Goal: Task Accomplishment & Management: Use online tool/utility

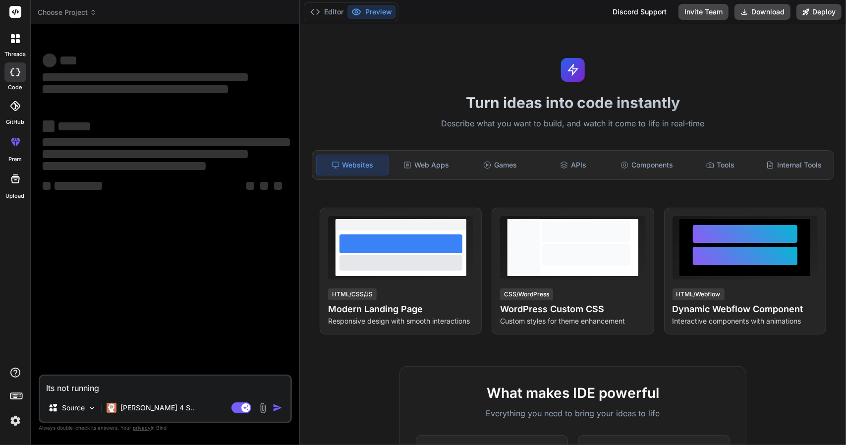
type textarea "x"
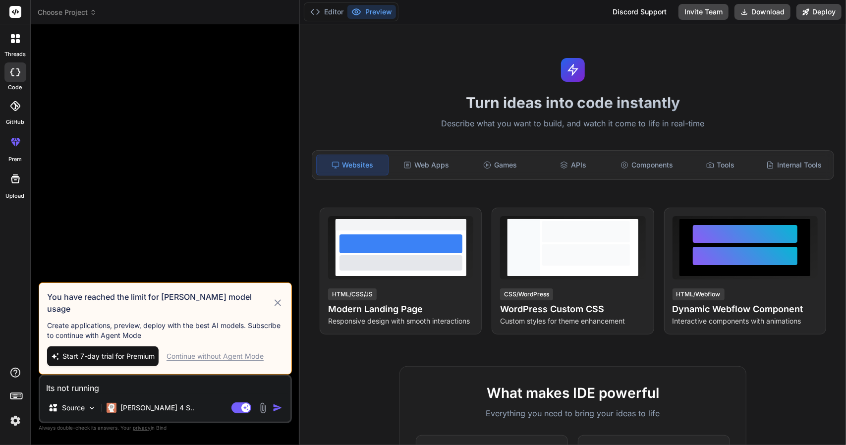
drag, startPoint x: 139, startPoint y: 378, endPoint x: 113, endPoint y: 387, distance: 27.3
click at [113, 387] on textarea "Its not running" at bounding box center [165, 385] width 250 height 18
drag, startPoint x: 113, startPoint y: 387, endPoint x: 0, endPoint y: 441, distance: 125.1
click at [0, 441] on div "threads code GitHub prem Upload Choose Project Created with Pixso. Bind AI Web …" at bounding box center [423, 222] width 846 height 445
type textarea "x"
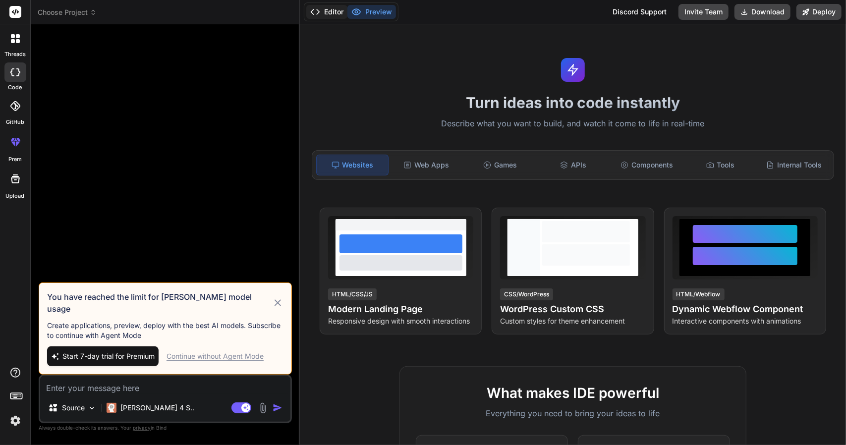
click at [331, 14] on button "Editor" at bounding box center [326, 12] width 41 height 14
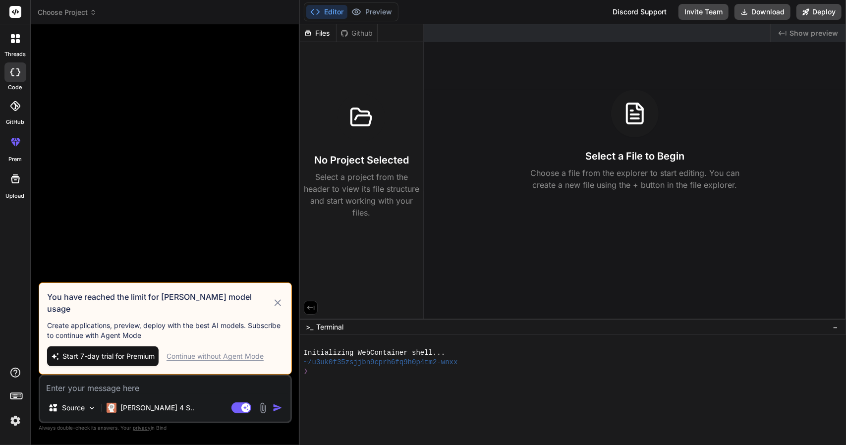
click at [277, 305] on icon at bounding box center [277, 303] width 11 height 12
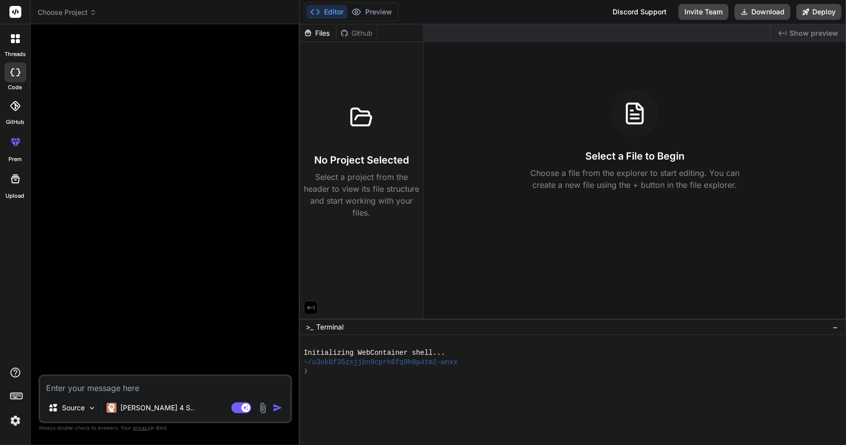
click at [49, 14] on span "Choose Project" at bounding box center [67, 12] width 59 height 10
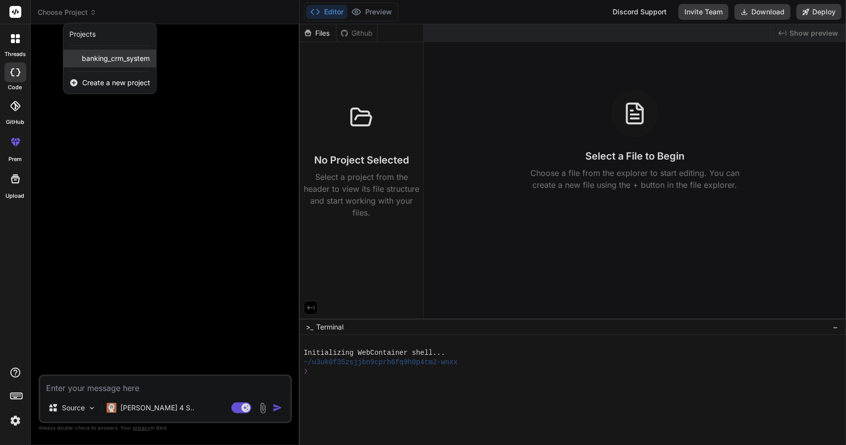
click at [96, 62] on span "banking_crm_system" at bounding box center [116, 59] width 68 height 10
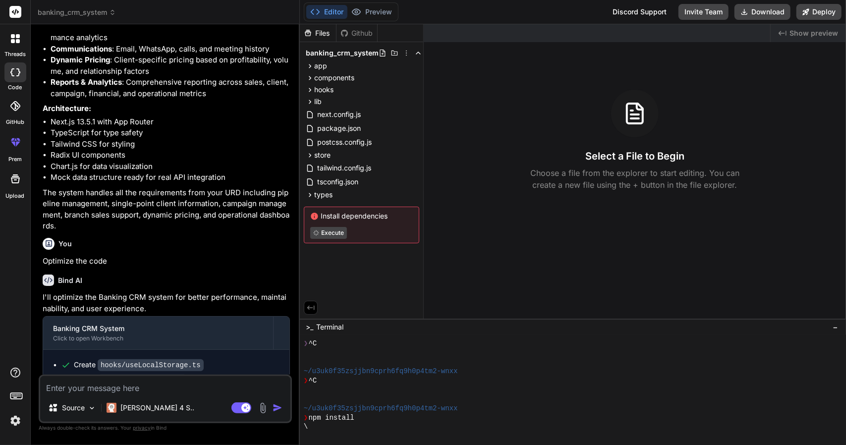
scroll to position [1652, 0]
click at [309, 68] on icon at bounding box center [310, 66] width 8 height 8
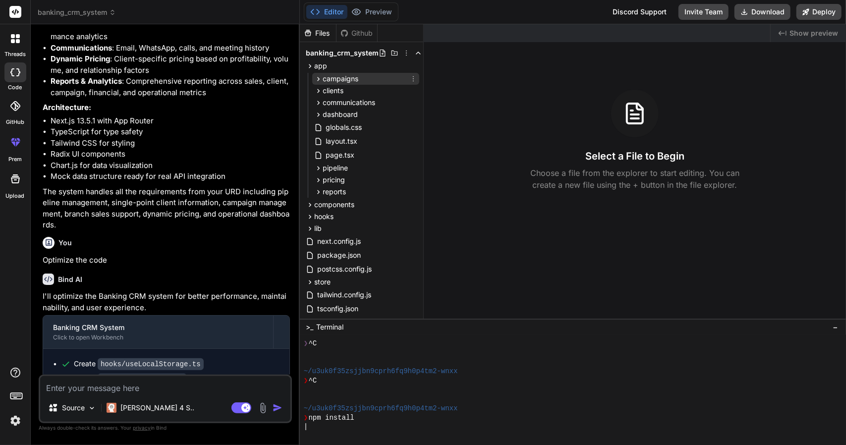
click at [316, 81] on icon at bounding box center [318, 79] width 8 height 8
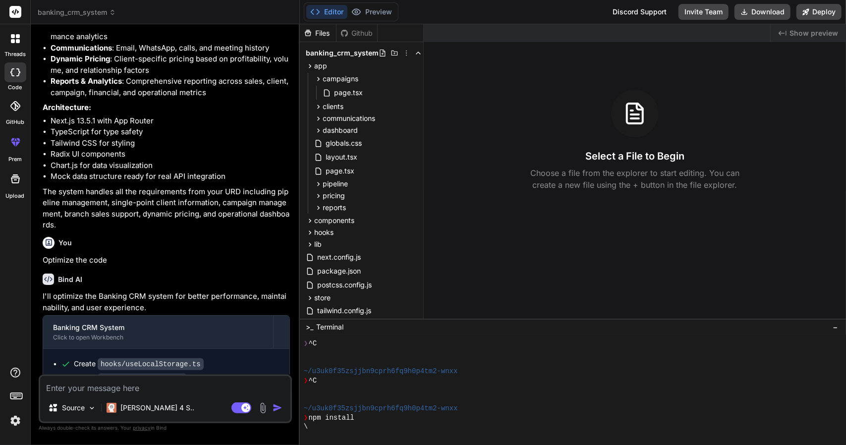
click at [327, 85] on div "page.tsx" at bounding box center [365, 93] width 107 height 16
click at [333, 94] on span "page.tsx" at bounding box center [348, 93] width 31 height 12
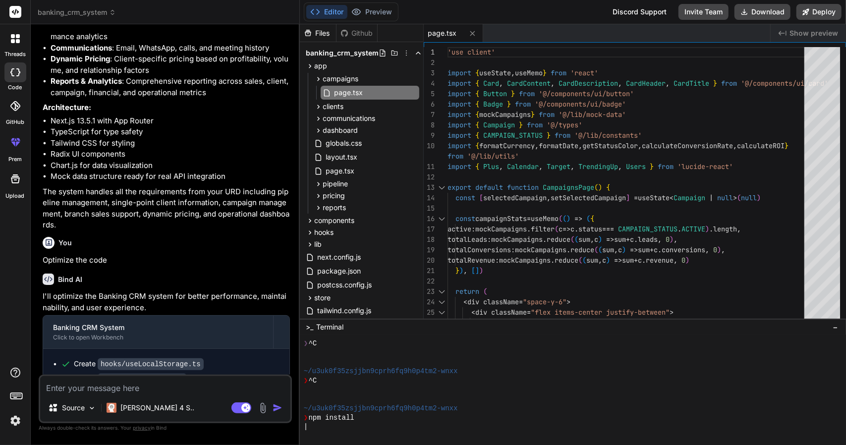
type textarea "x"
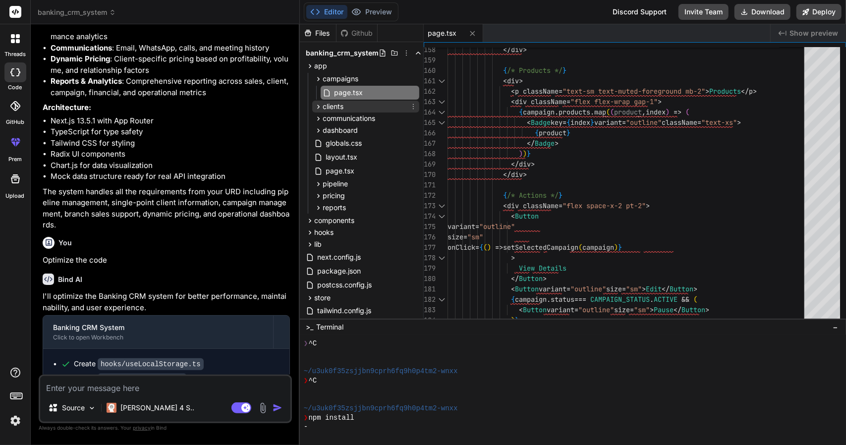
click at [319, 107] on icon at bounding box center [318, 107] width 2 height 4
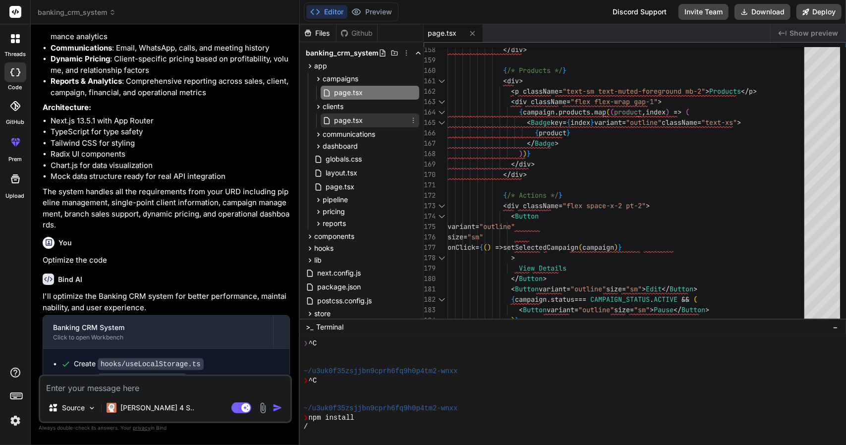
click at [355, 115] on span "page.tsx" at bounding box center [348, 121] width 31 height 12
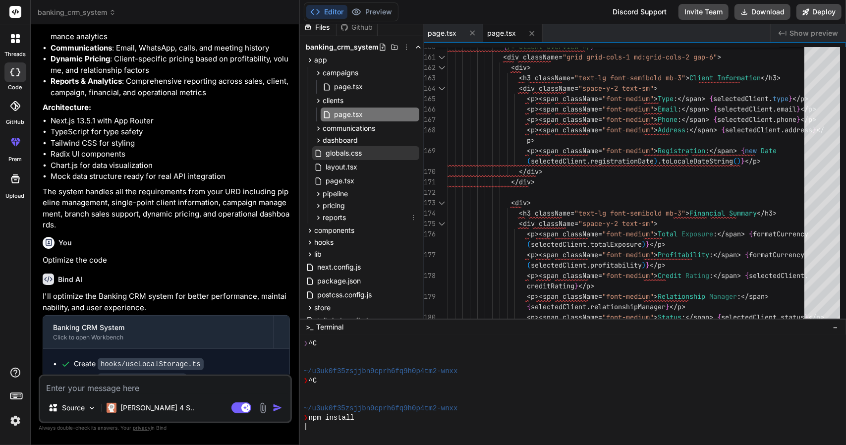
scroll to position [72, 0]
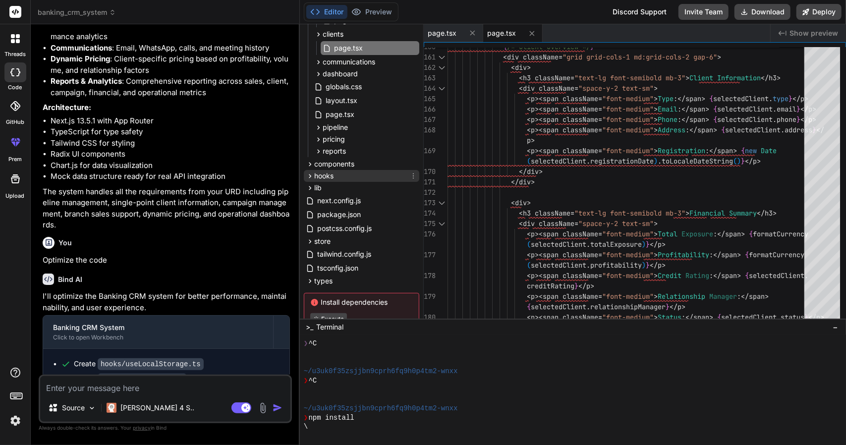
click at [308, 175] on icon at bounding box center [310, 176] width 8 height 8
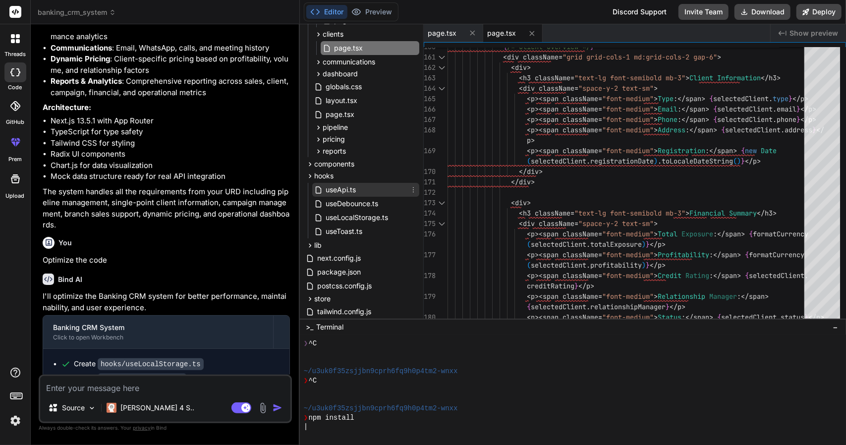
click at [340, 192] on span "useApi.ts" at bounding box center [341, 190] width 32 height 12
type textarea "retry: false }) }"
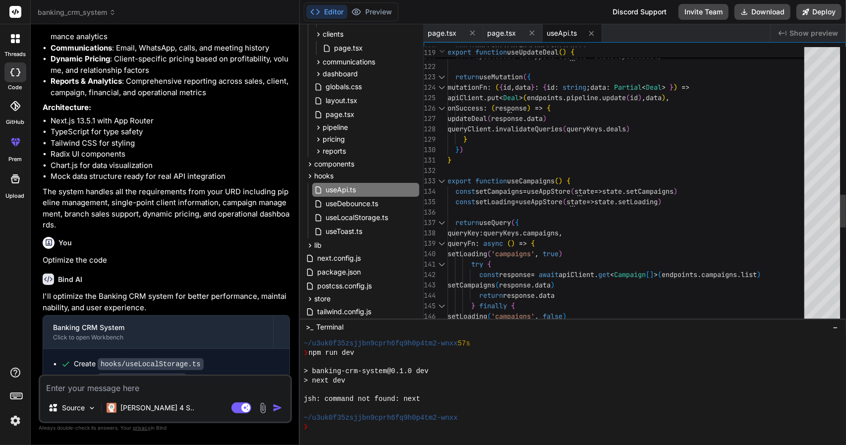
scroll to position [314, 0]
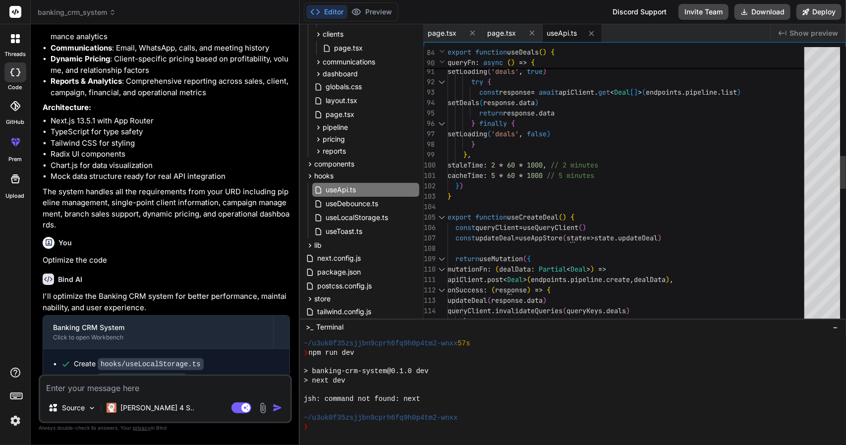
type textarea "x"
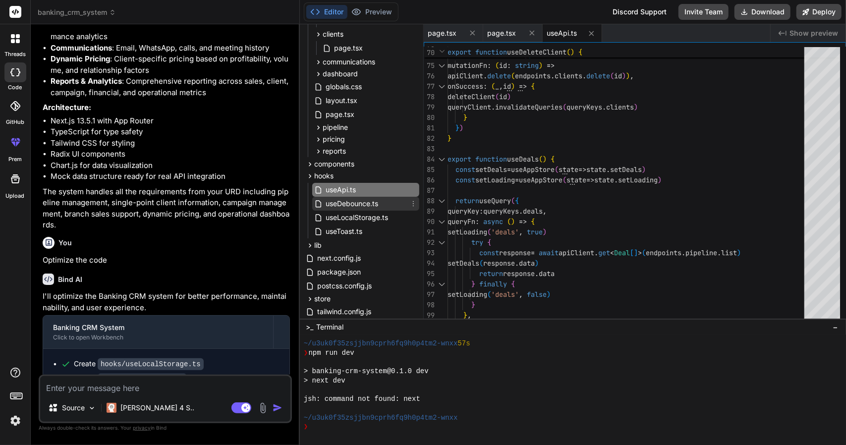
click at [354, 208] on span "useDebounce.ts" at bounding box center [352, 204] width 55 height 12
type textarea "return () => { clearTimeout(handler) } }, [value, delay]) return debouncedValue…"
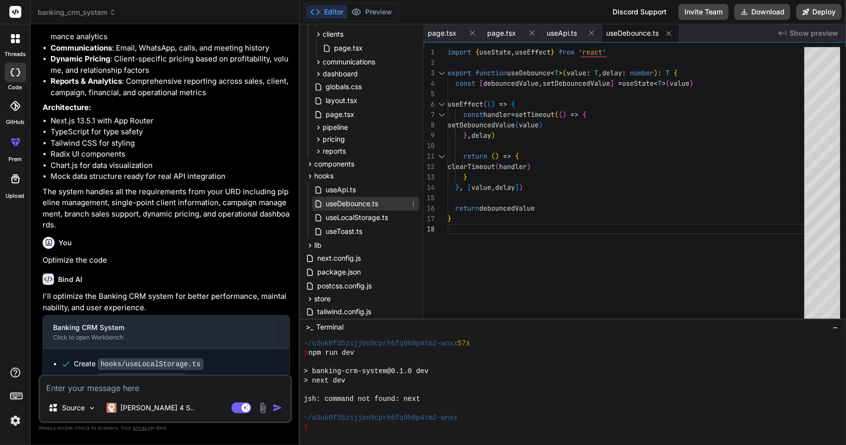
click at [351, 210] on div "useDebounce.ts" at bounding box center [365, 204] width 107 height 14
click at [362, 216] on span "useLocalStorage.ts" at bounding box center [357, 218] width 64 height 12
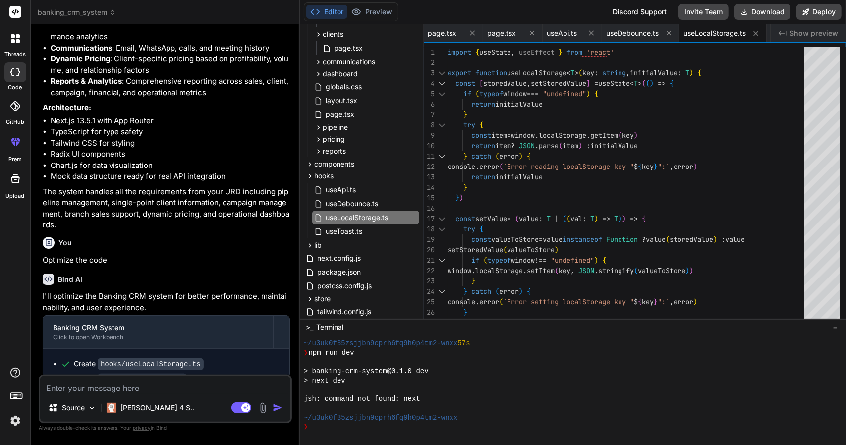
click at [321, 18] on button "Editor" at bounding box center [326, 12] width 41 height 14
click at [275, 408] on img "button" at bounding box center [278, 408] width 10 height 10
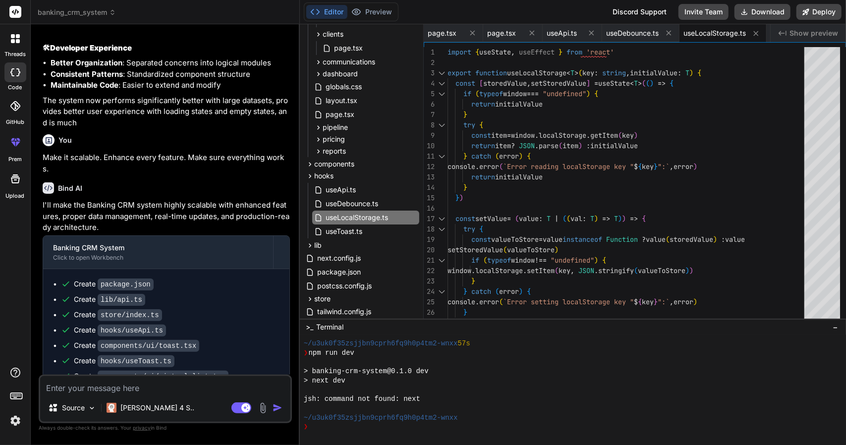
scroll to position [2559, 0]
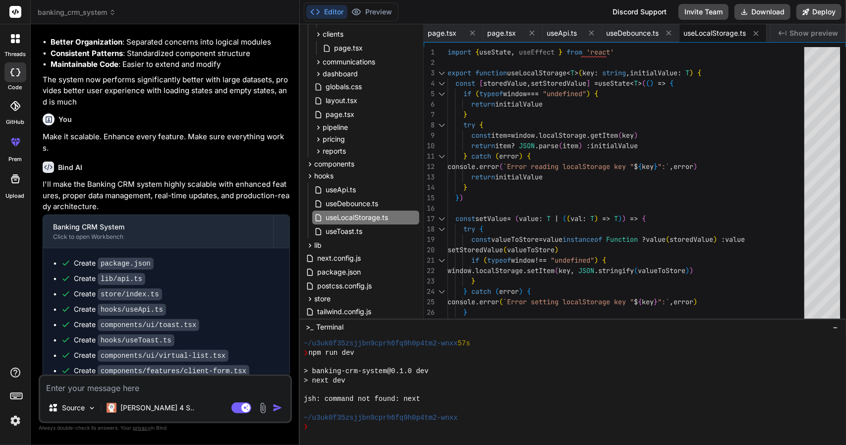
click at [7, 103] on div at bounding box center [15, 106] width 22 height 22
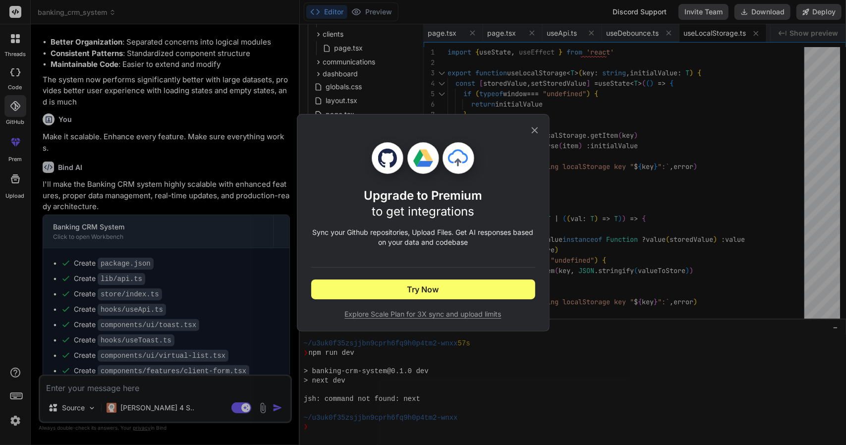
click at [533, 127] on icon at bounding box center [534, 130] width 11 height 11
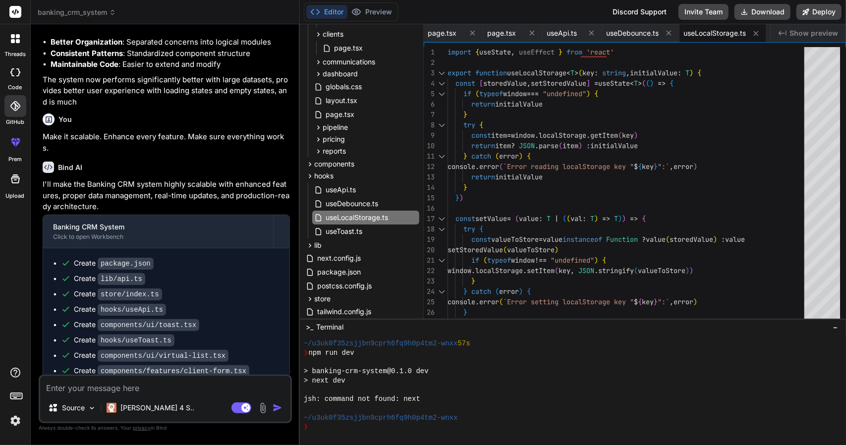
click at [20, 71] on icon at bounding box center [18, 72] width 4 height 8
click at [338, 15] on button "Editor" at bounding box center [326, 12] width 41 height 14
click at [811, 18] on button "Deploy" at bounding box center [819, 12] width 45 height 16
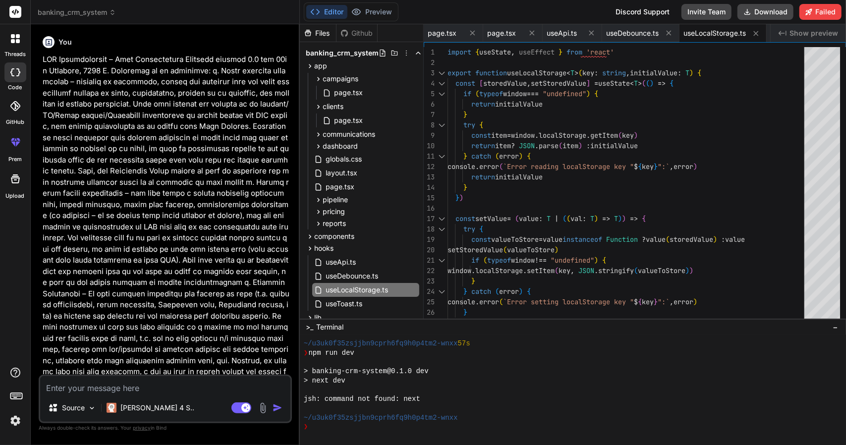
click at [786, 29] on icon "Created with Pixso." at bounding box center [783, 33] width 8 height 8
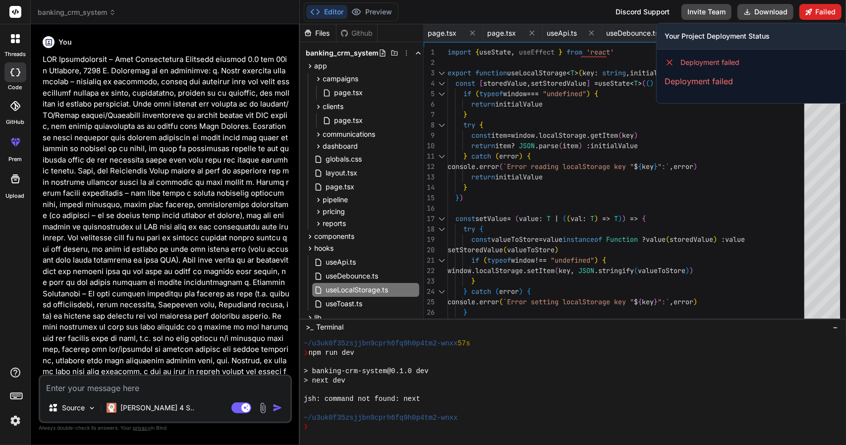
click at [817, 8] on button "Failed" at bounding box center [821, 12] width 42 height 16
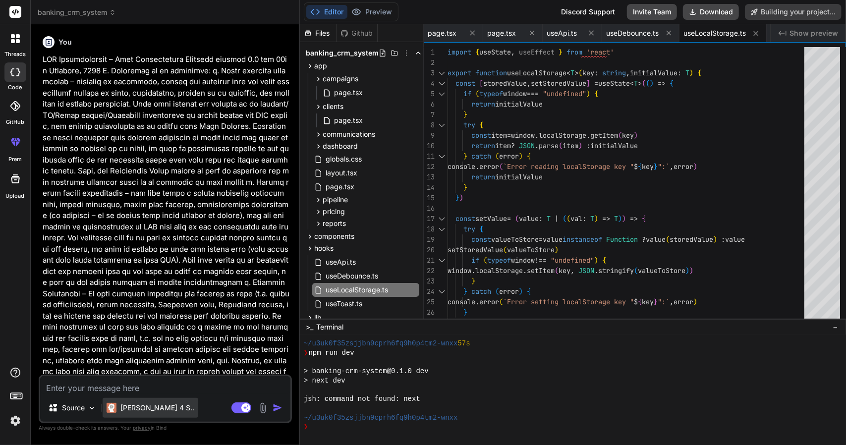
click at [148, 403] on p "[PERSON_NAME] 4 S.." at bounding box center [157, 408] width 74 height 10
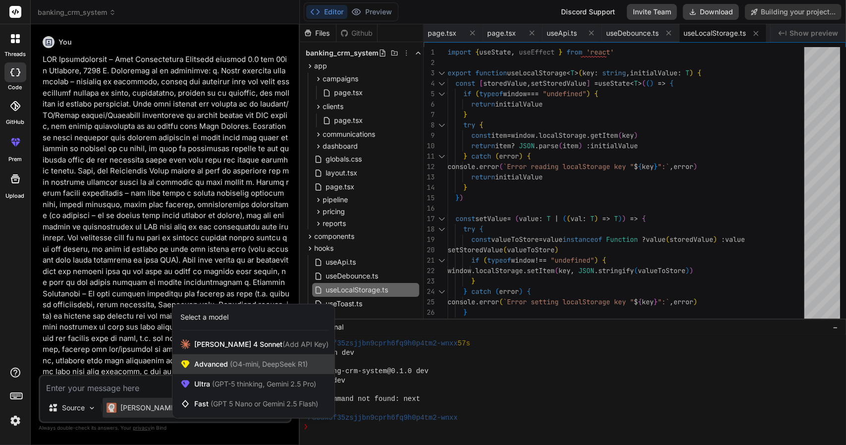
click at [231, 371] on div "Advanced (O4-mini, DeepSeek R1)" at bounding box center [254, 364] width 162 height 20
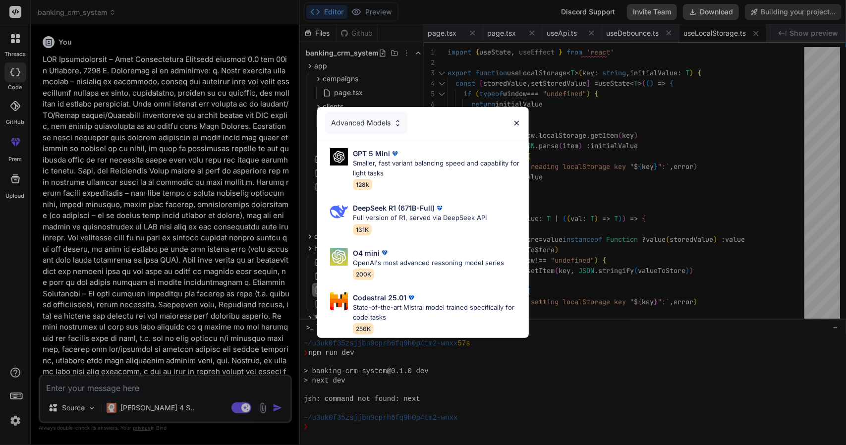
click at [372, 123] on div "Advanced Models" at bounding box center [366, 123] width 83 height 22
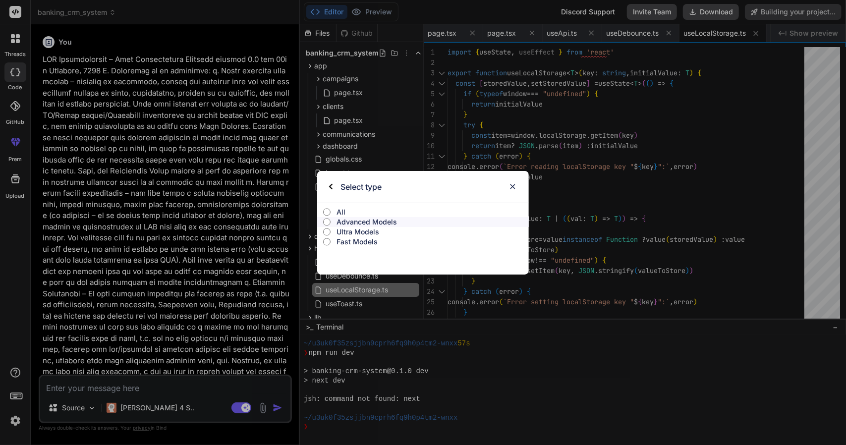
click at [348, 239] on p "Fast Models" at bounding box center [433, 242] width 192 height 10
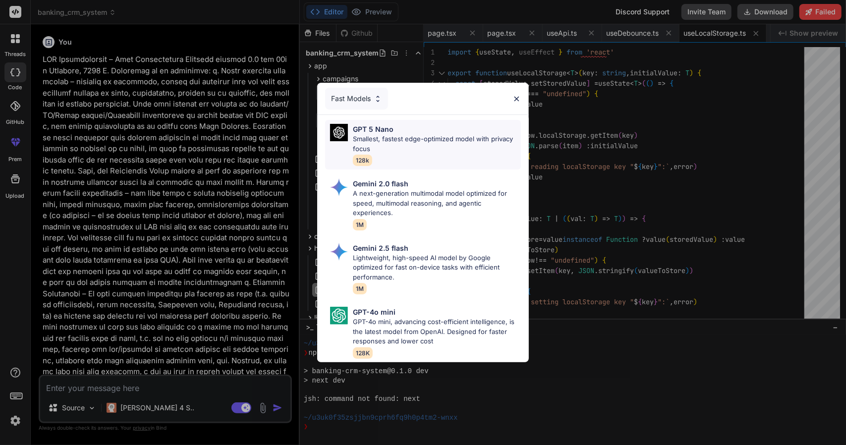
click at [396, 145] on p "Smallest, fastest edge-optimized model with privacy focus" at bounding box center [437, 143] width 168 height 19
type textarea "x"
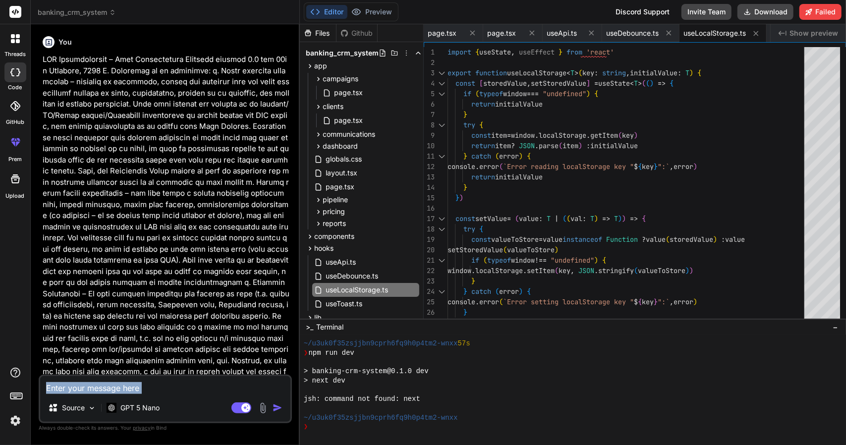
drag, startPoint x: 175, startPoint y: 395, endPoint x: 181, endPoint y: 389, distance: 8.1
click at [181, 389] on div "Source GPT 5 Nano Agent Mode. When this toggle is activated, AI automatically m…" at bounding box center [165, 399] width 253 height 49
click at [181, 389] on textarea at bounding box center [165, 385] width 250 height 18
type textarea "r"
type textarea "x"
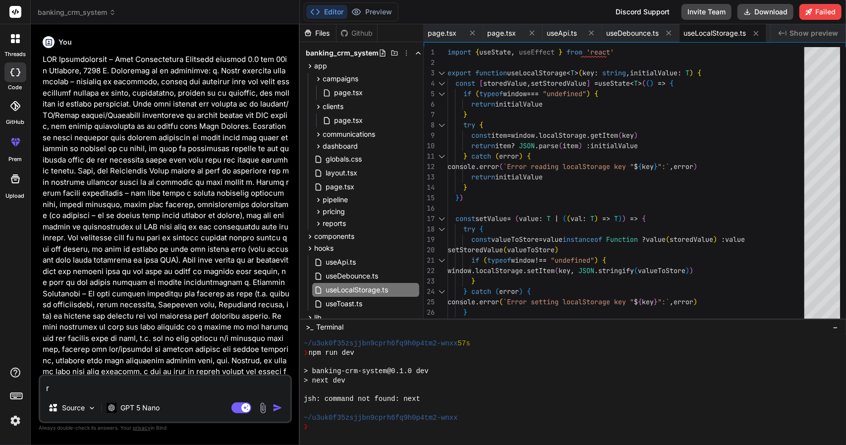
type textarea "ru"
type textarea "x"
type textarea "run"
type textarea "x"
type textarea "run"
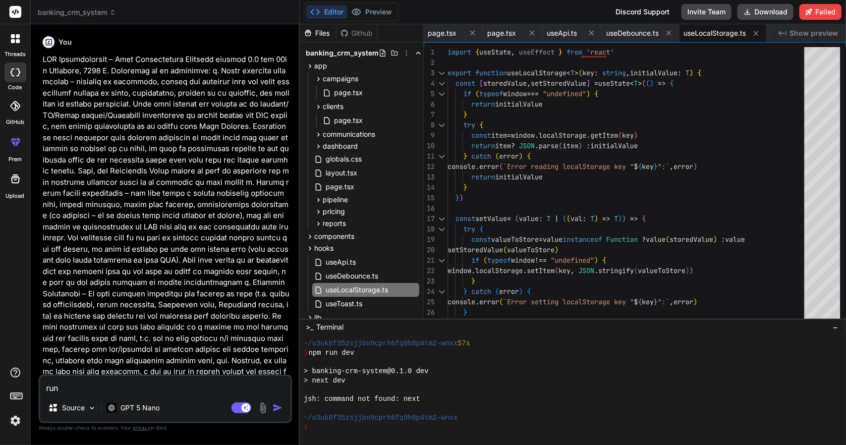
type textarea "x"
type textarea "run t"
type textarea "x"
type textarea "run th"
type textarea "x"
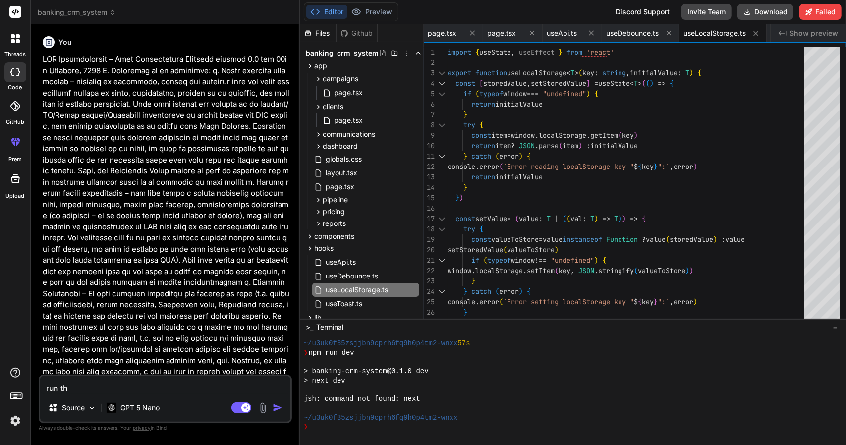
type textarea "run the"
type textarea "x"
type textarea "run the"
type textarea "x"
type textarea "run the a"
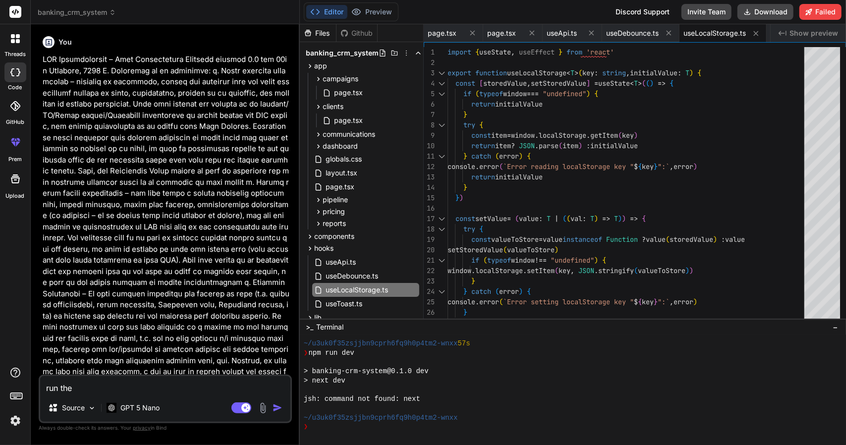
type textarea "x"
type textarea "run the ap"
type textarea "x"
type textarea "run the app"
type textarea "x"
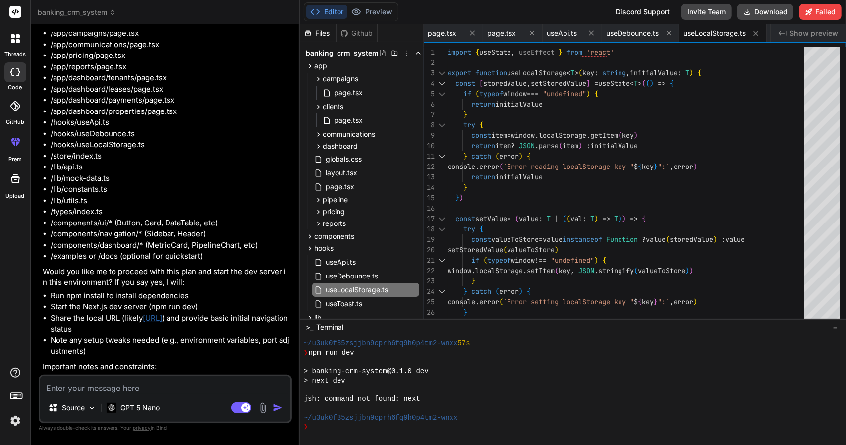
scroll to position [3332, 0]
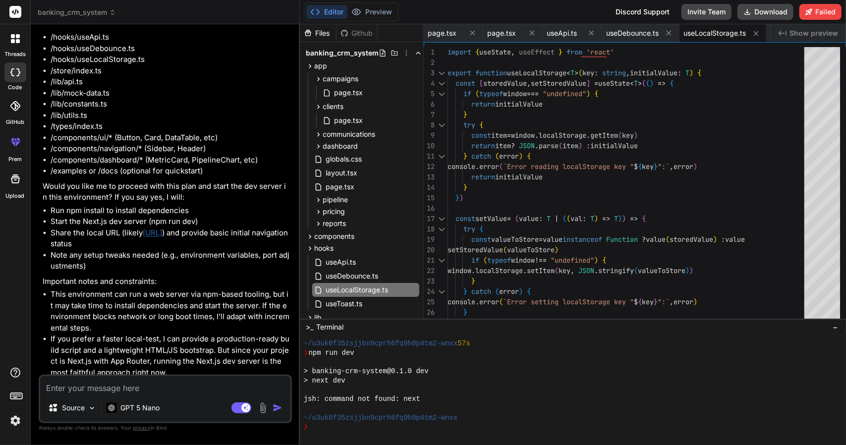
click at [823, 20] on div "Editor Preview Disabled until preview for your project is generated Discord Sup…" at bounding box center [573, 12] width 546 height 24
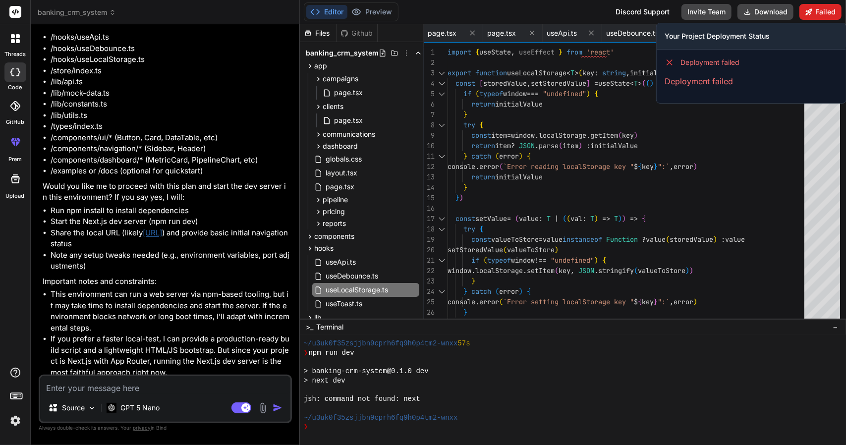
click at [824, 15] on button "Failed" at bounding box center [821, 12] width 42 height 16
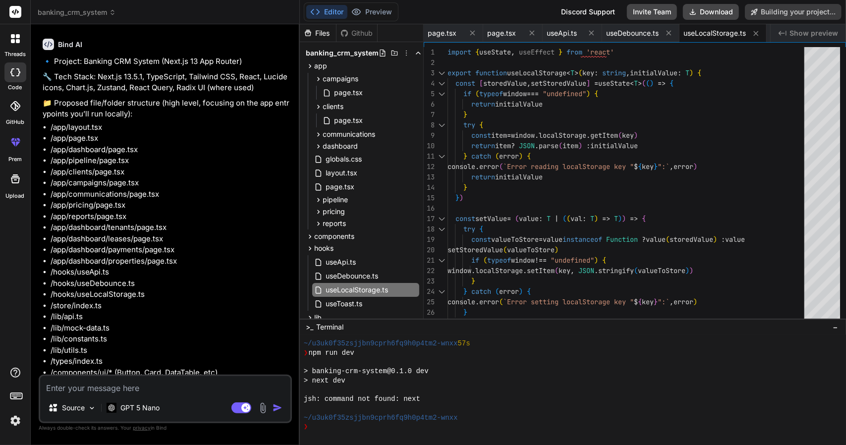
scroll to position [3304, 0]
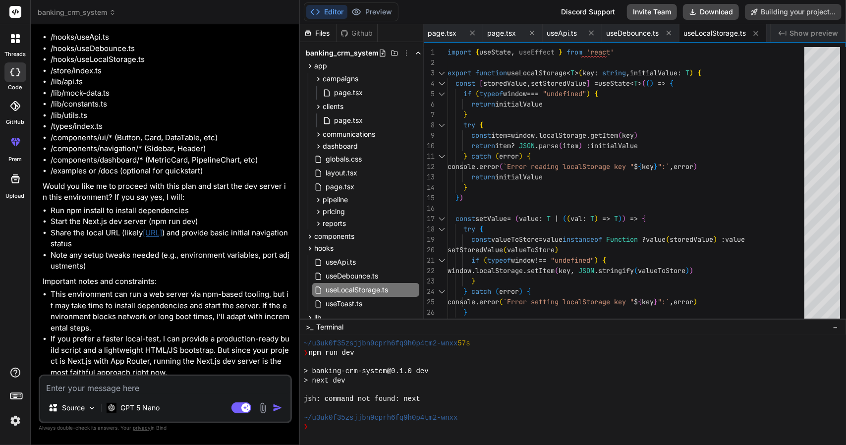
type textarea "x"
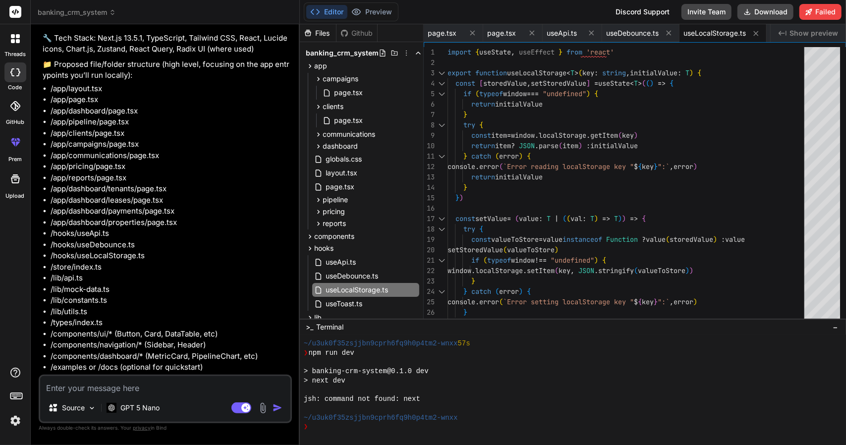
scroll to position [3332, 0]
